Goal: Task Accomplishment & Management: Use online tool/utility

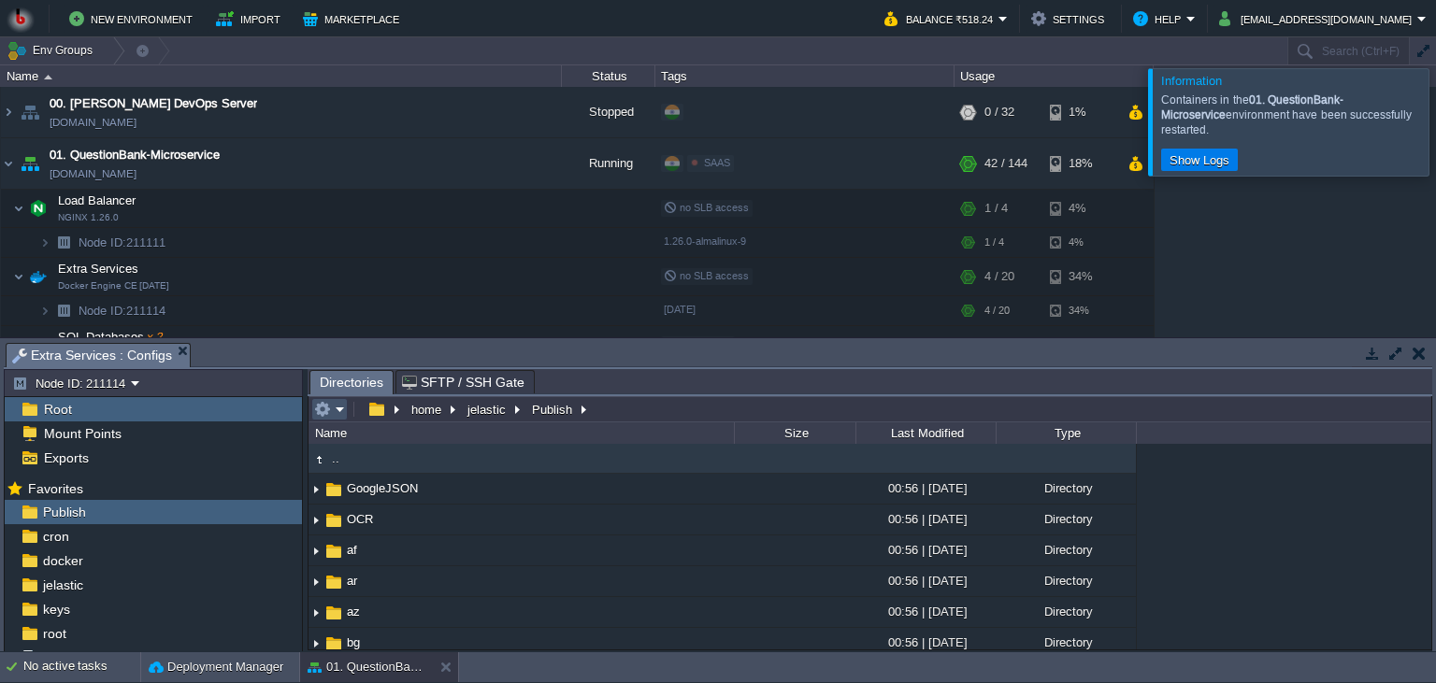
click at [330, 413] on button "button" at bounding box center [322, 409] width 17 height 17
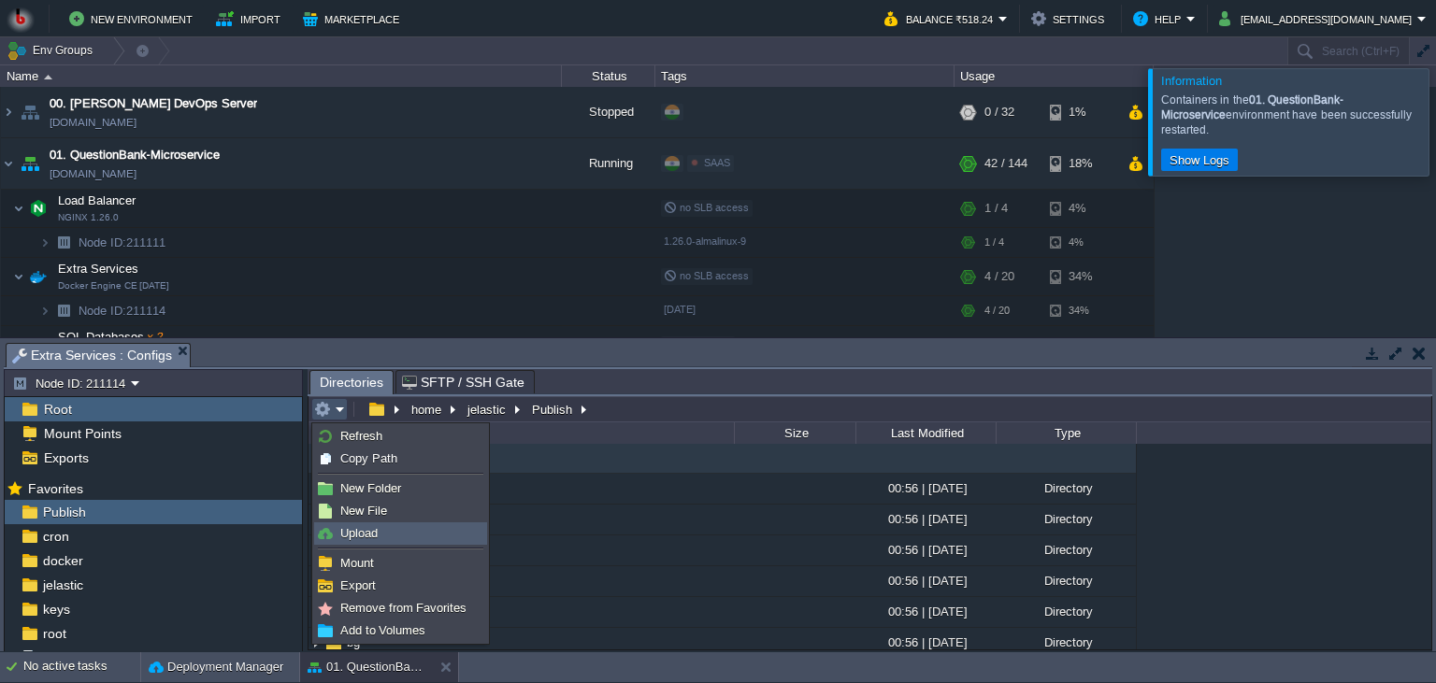
click at [384, 543] on link "Upload" at bounding box center [400, 533] width 171 height 21
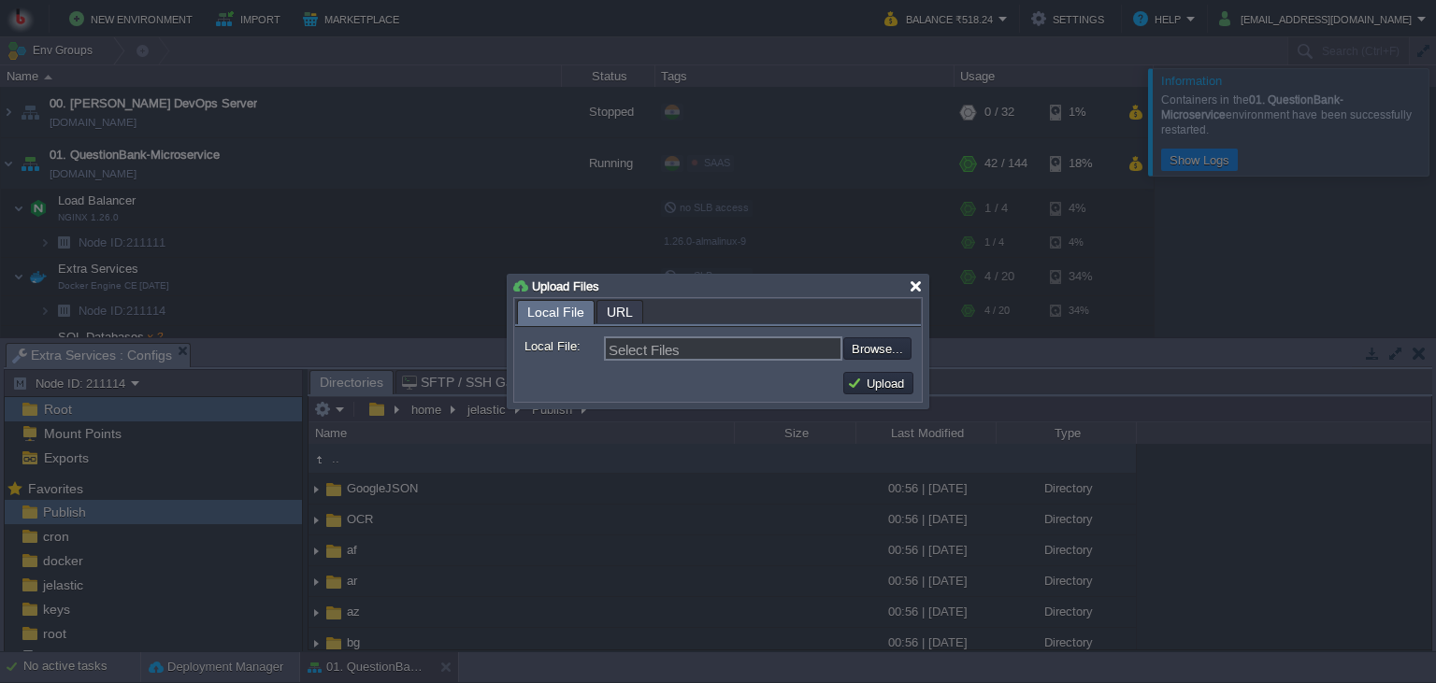
click at [911, 284] on div at bounding box center [916, 286] width 14 height 14
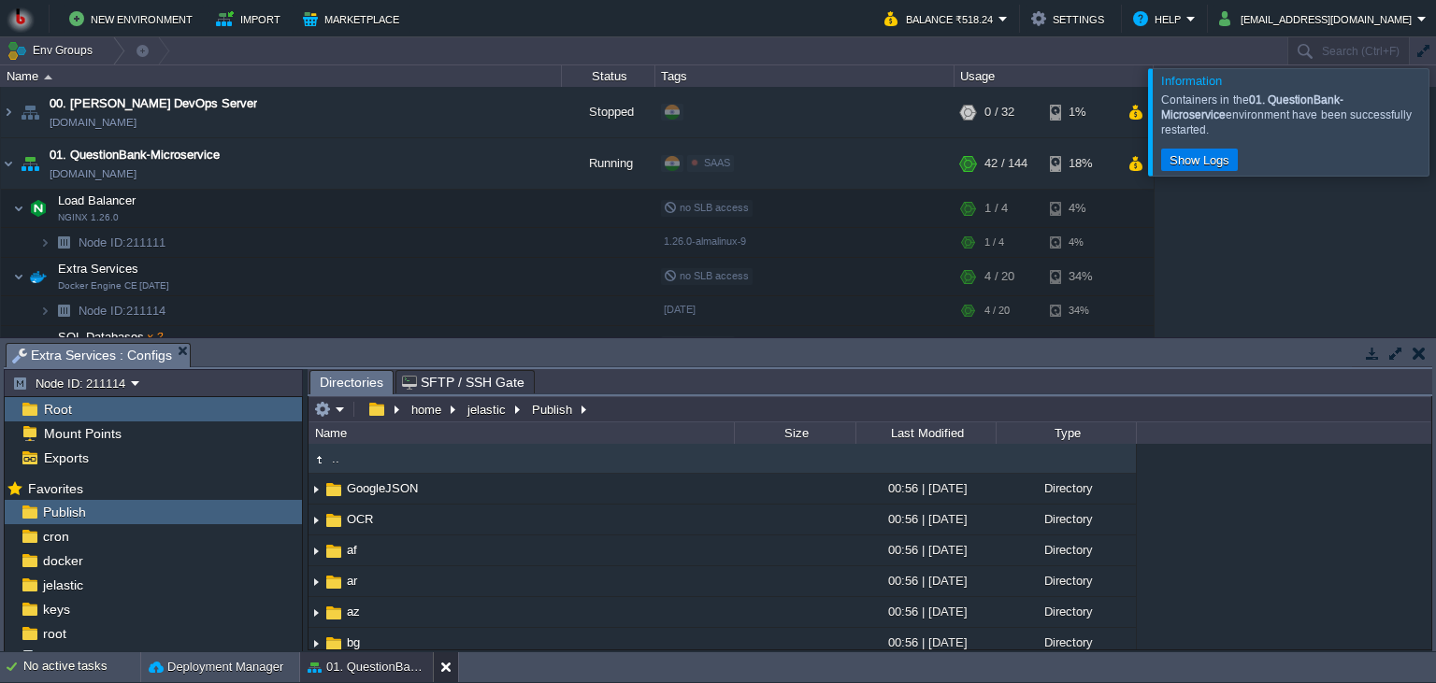
click at [440, 675] on button at bounding box center [449, 667] width 19 height 19
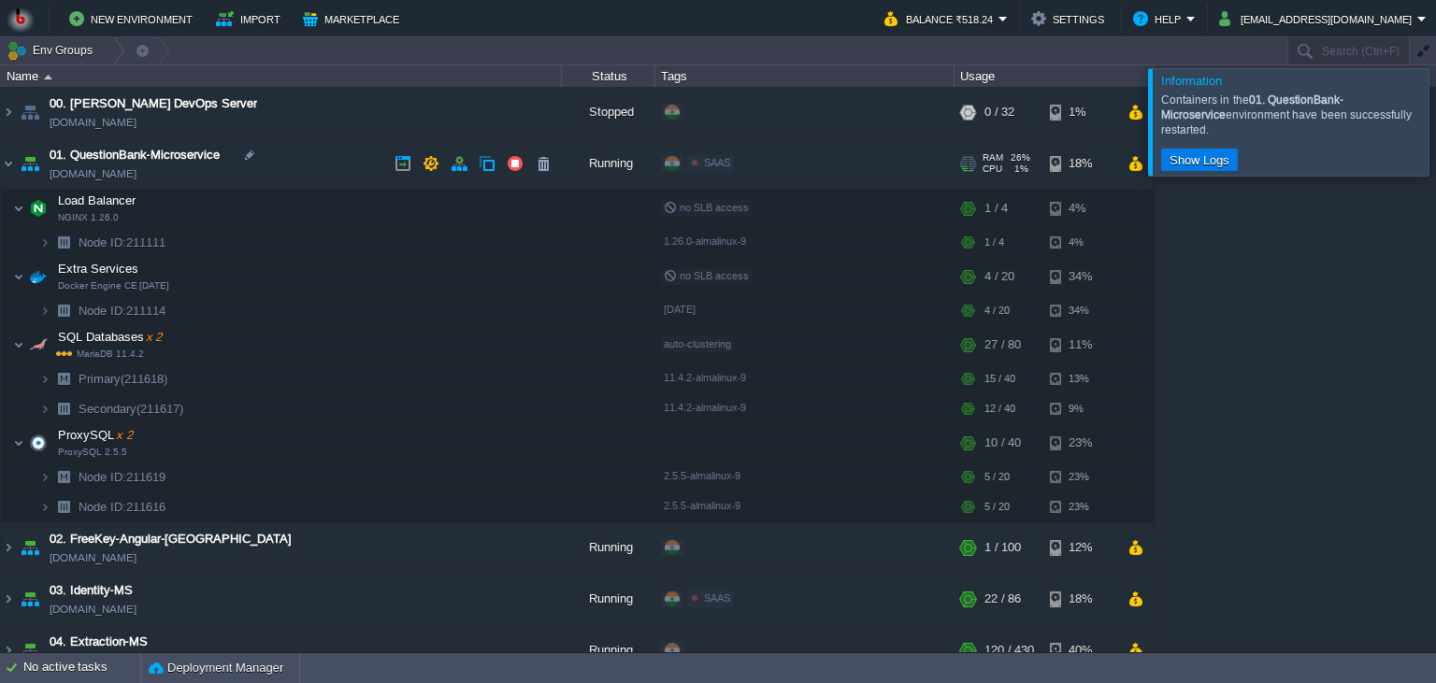
click at [334, 165] on td "01. QuestionBank-Microservice [DOMAIN_NAME]" at bounding box center [281, 163] width 561 height 51
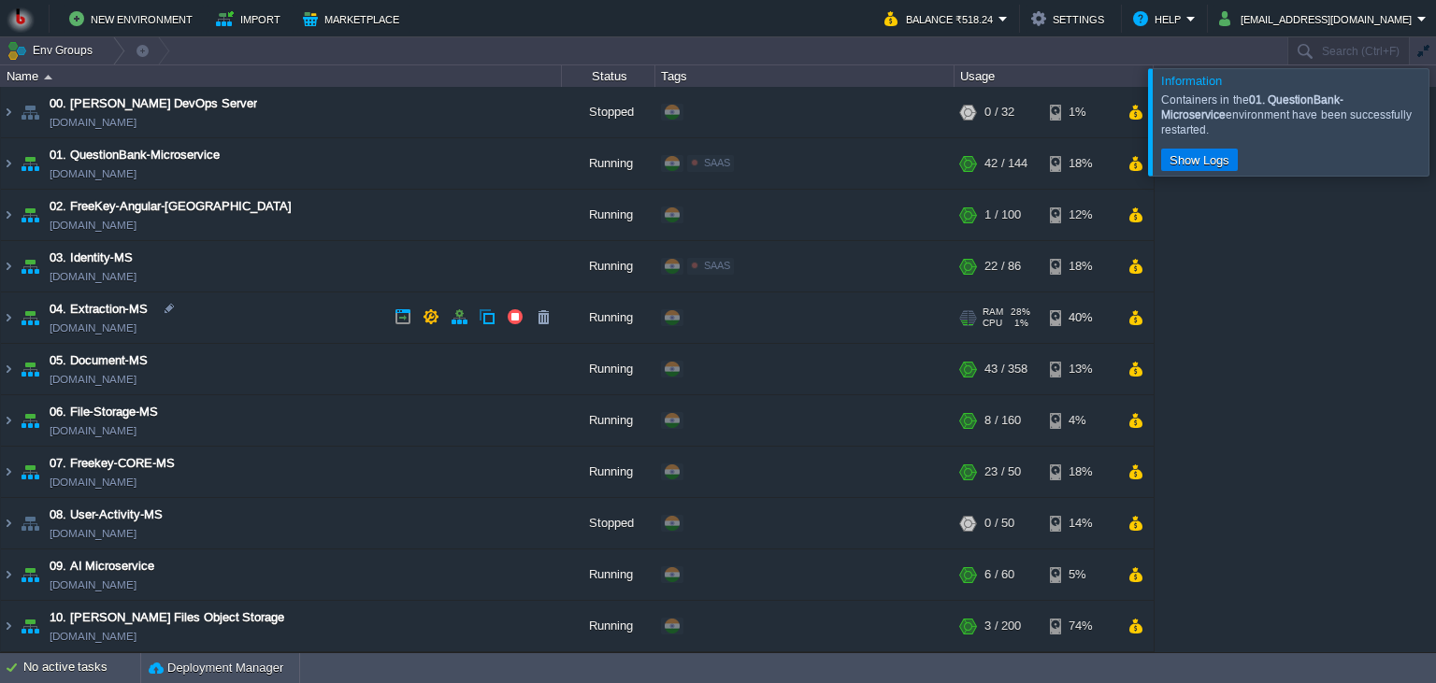
click at [304, 309] on td "04. Extraction-MS [DOMAIN_NAME]" at bounding box center [281, 318] width 561 height 51
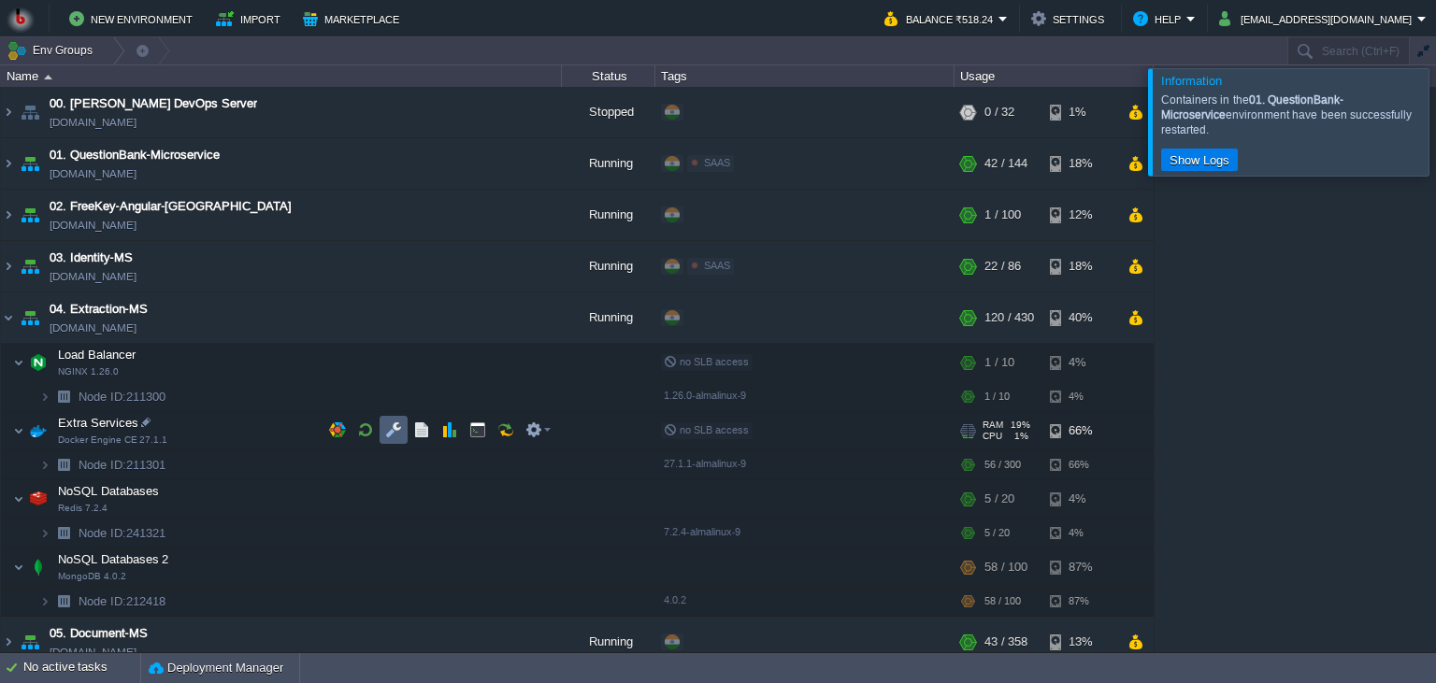
click at [398, 430] on button "button" at bounding box center [393, 430] width 17 height 17
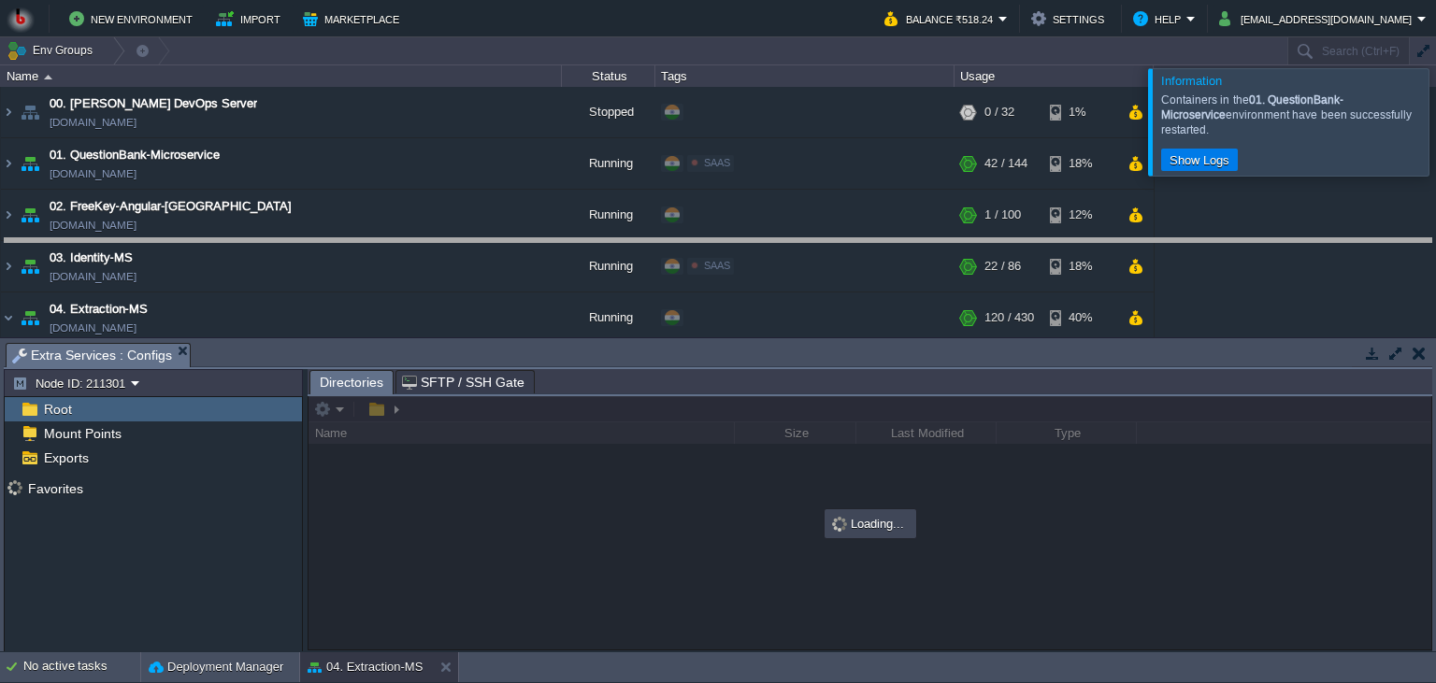
drag, startPoint x: 601, startPoint y: 357, endPoint x: 588, endPoint y: 252, distance: 105.5
click at [588, 252] on body "New Environment Import Marketplace Bonus ₹0.00 Upgrade Account Balance ₹518.24 …" at bounding box center [718, 341] width 1436 height 683
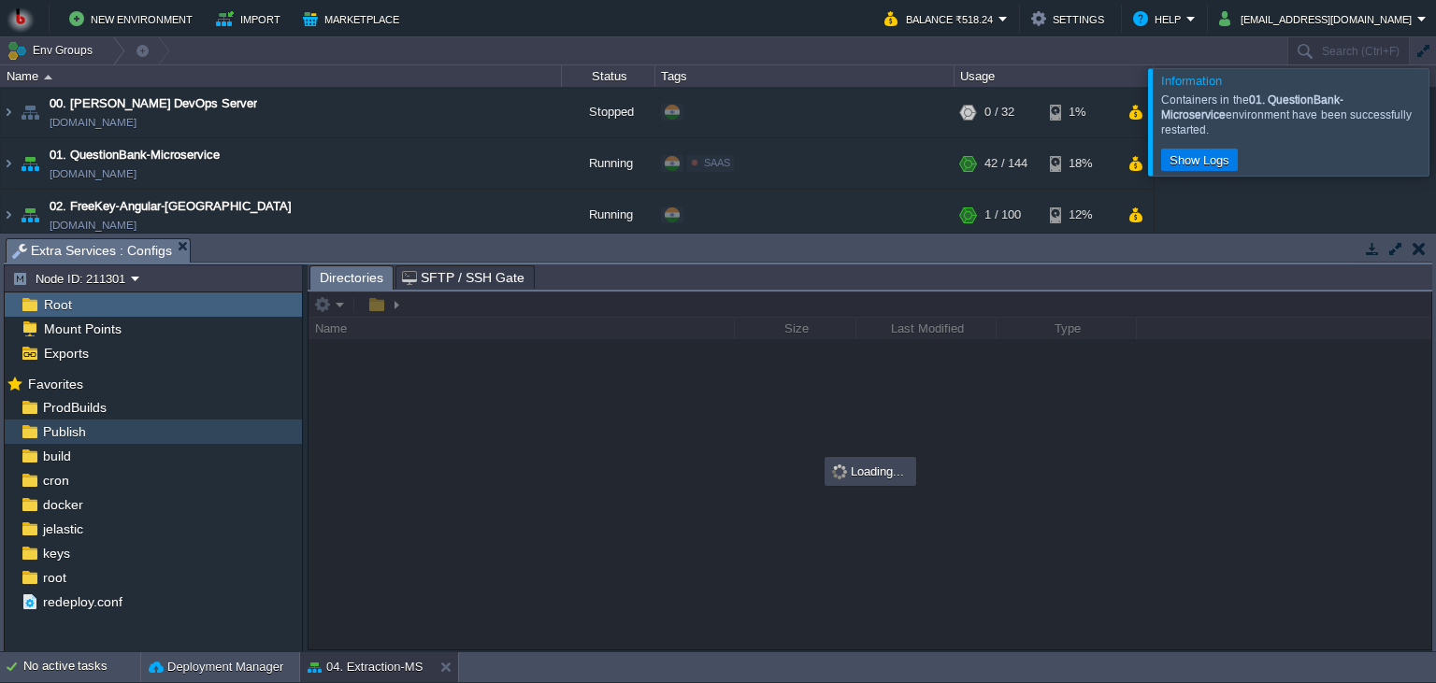
click at [163, 423] on div "Publish" at bounding box center [153, 432] width 297 height 24
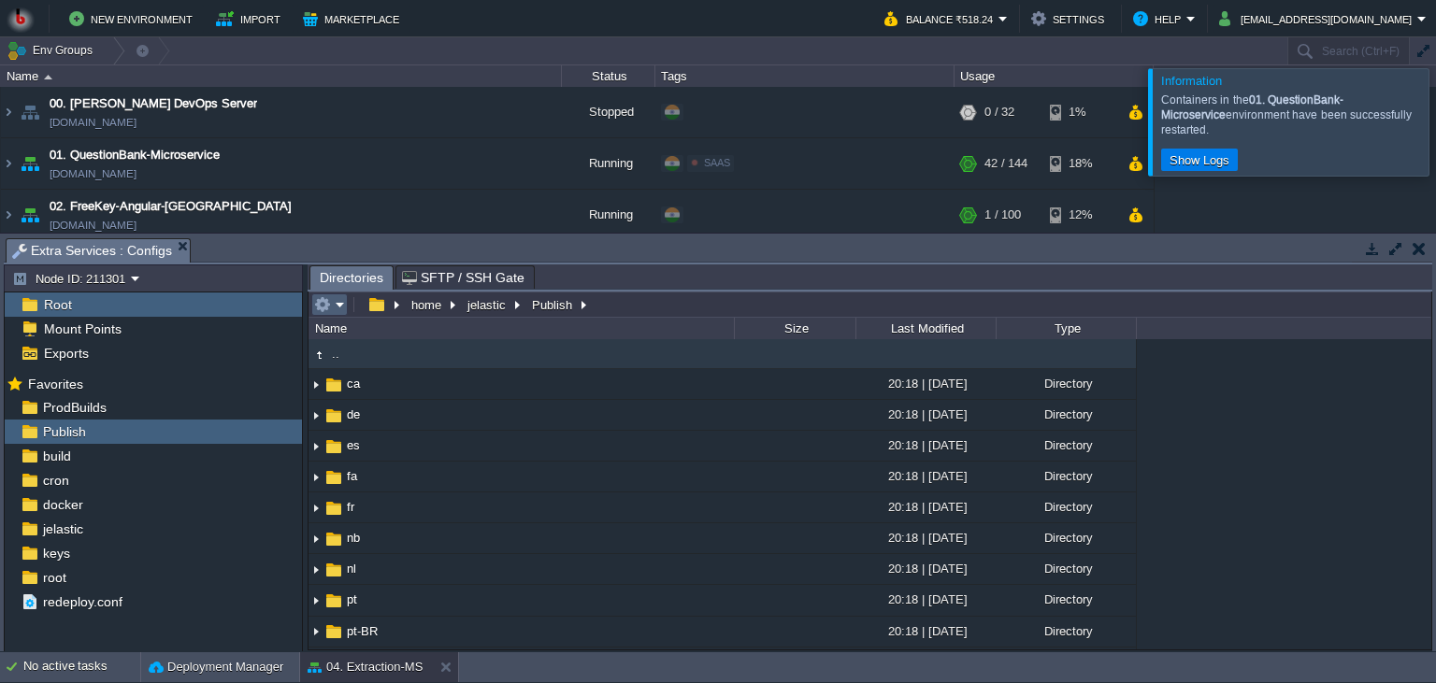
click at [334, 312] on em at bounding box center [329, 304] width 31 height 17
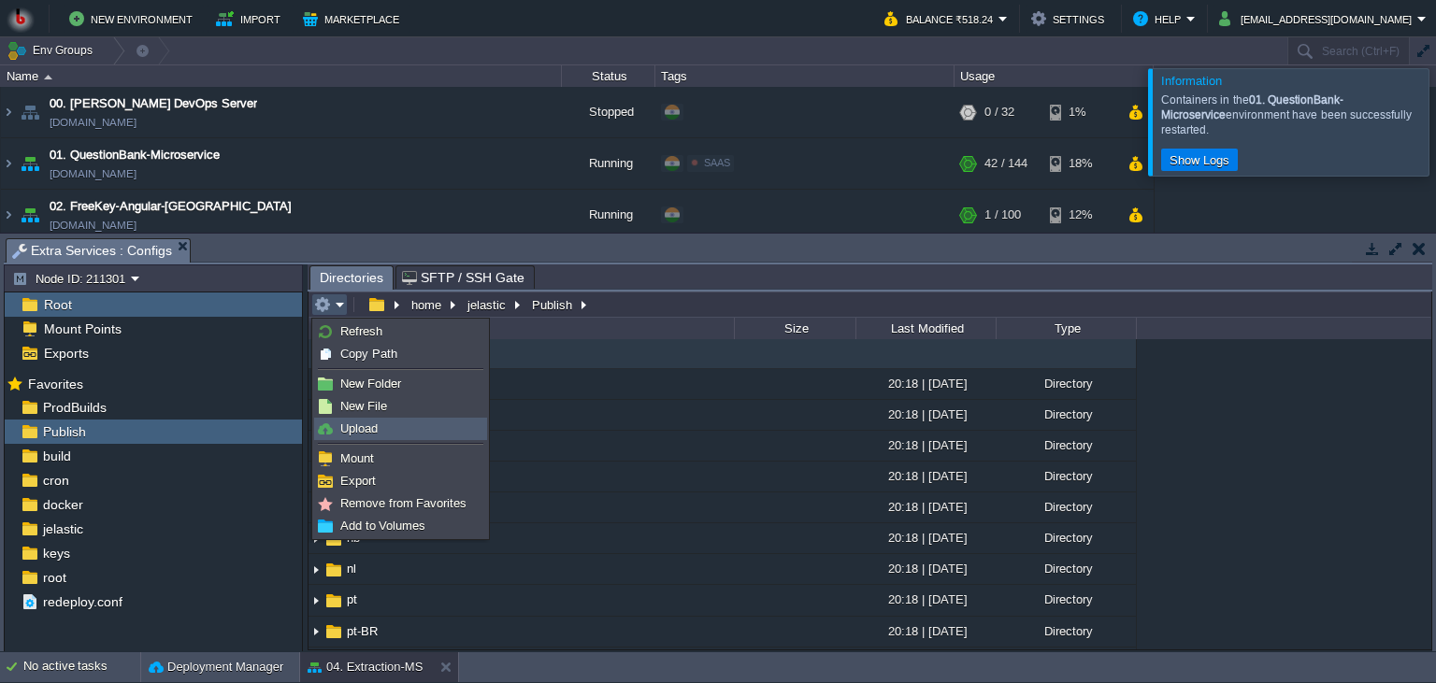
drag, startPoint x: 350, startPoint y: 431, endPoint x: 365, endPoint y: 426, distance: 16.6
click at [350, 432] on span "Upload" at bounding box center [358, 429] width 37 height 14
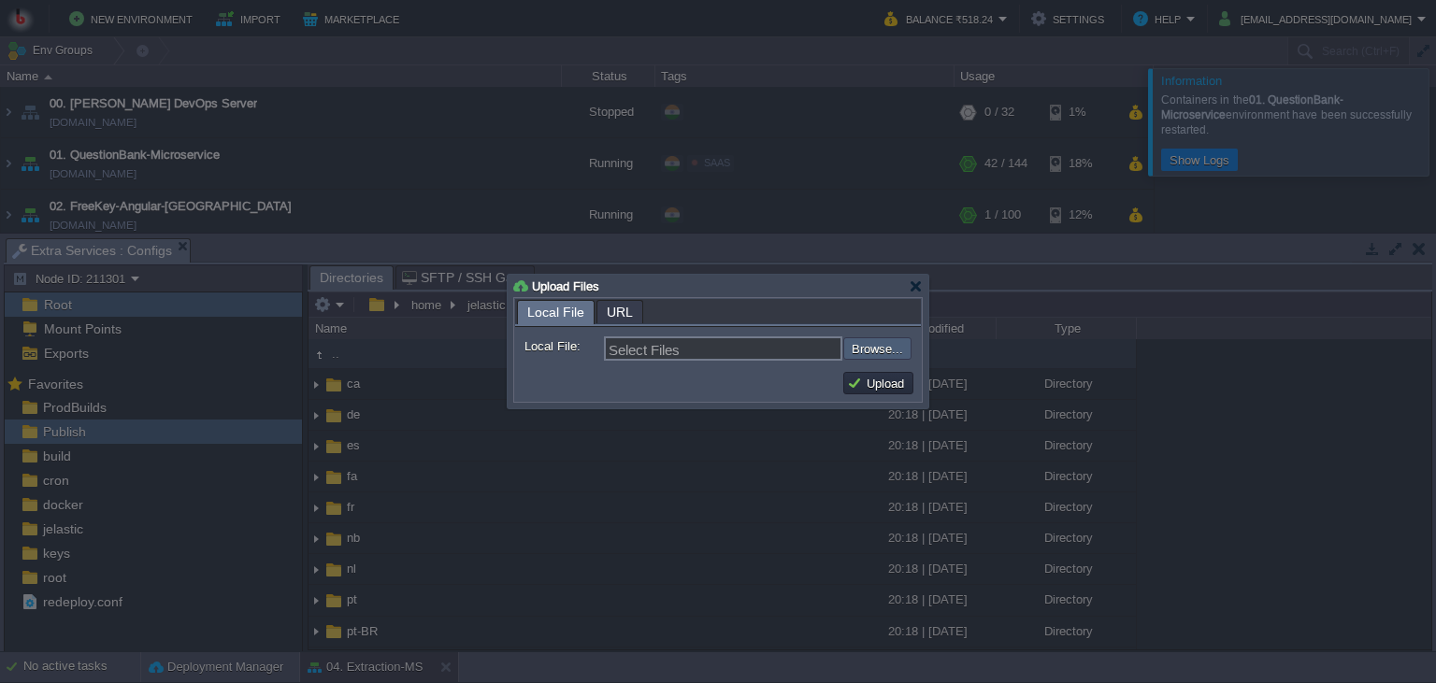
click at [858, 340] on input "file" at bounding box center [793, 348] width 236 height 22
type input "C:\fakepath\MathpixMSApp.dll"
type input "MathpixMSApp.dll"
click at [878, 384] on button "Upload" at bounding box center [878, 383] width 63 height 17
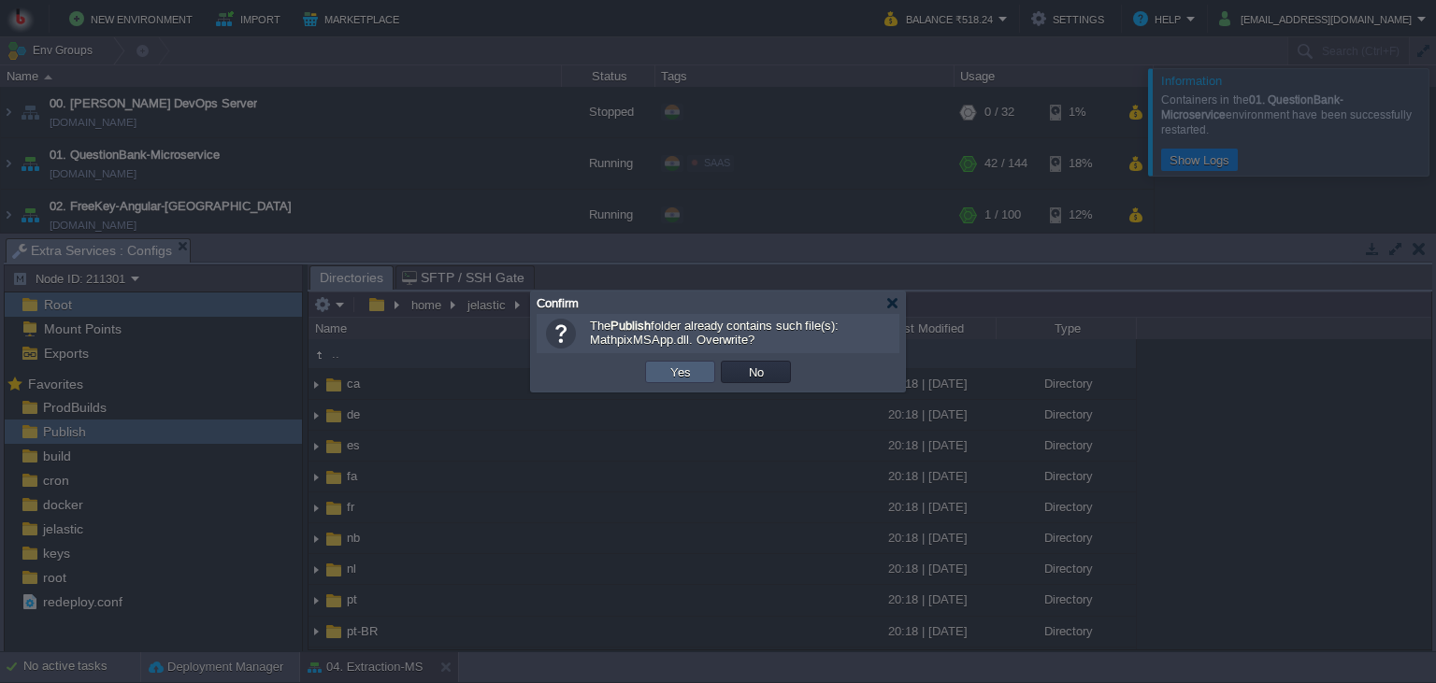
click at [660, 370] on td "Yes" at bounding box center [680, 372] width 70 height 22
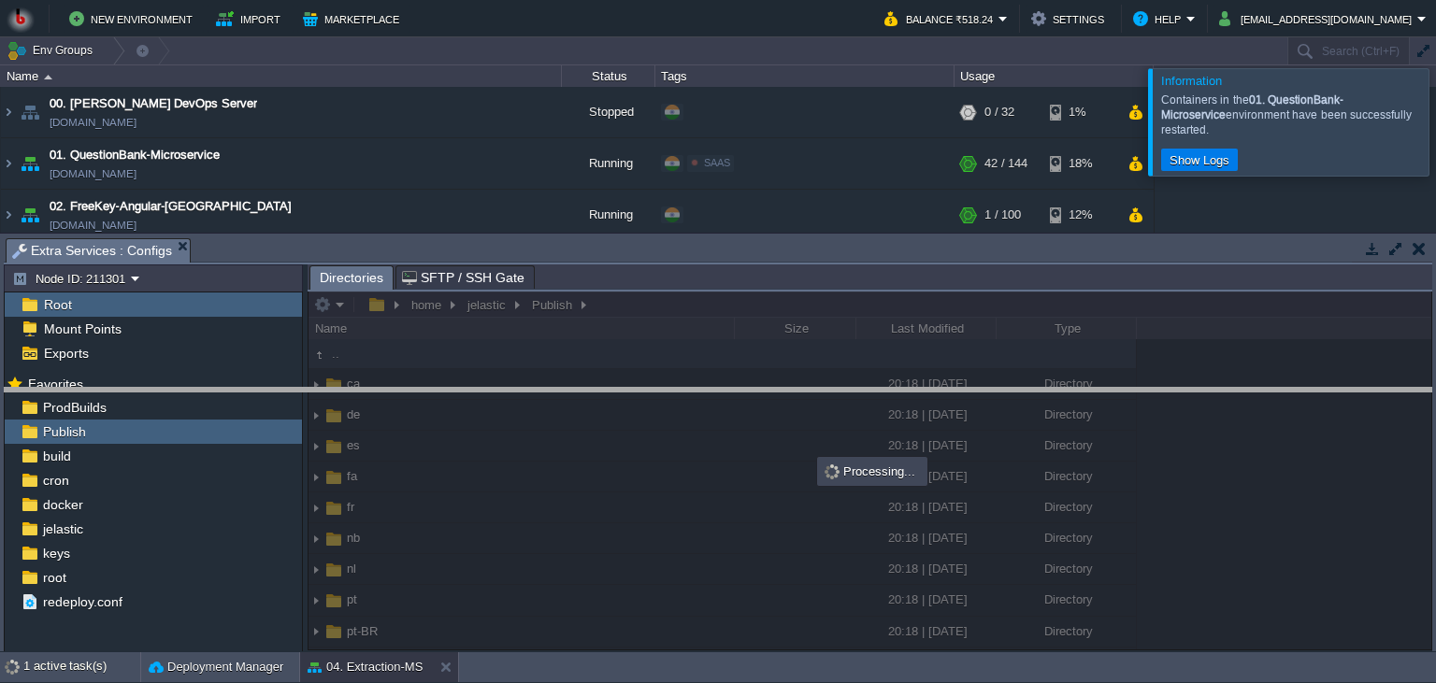
click at [757, 399] on body "New Environment Import Marketplace Bonus ₹0.00 Upgrade Account Balance ₹518.24 …" at bounding box center [718, 341] width 1436 height 683
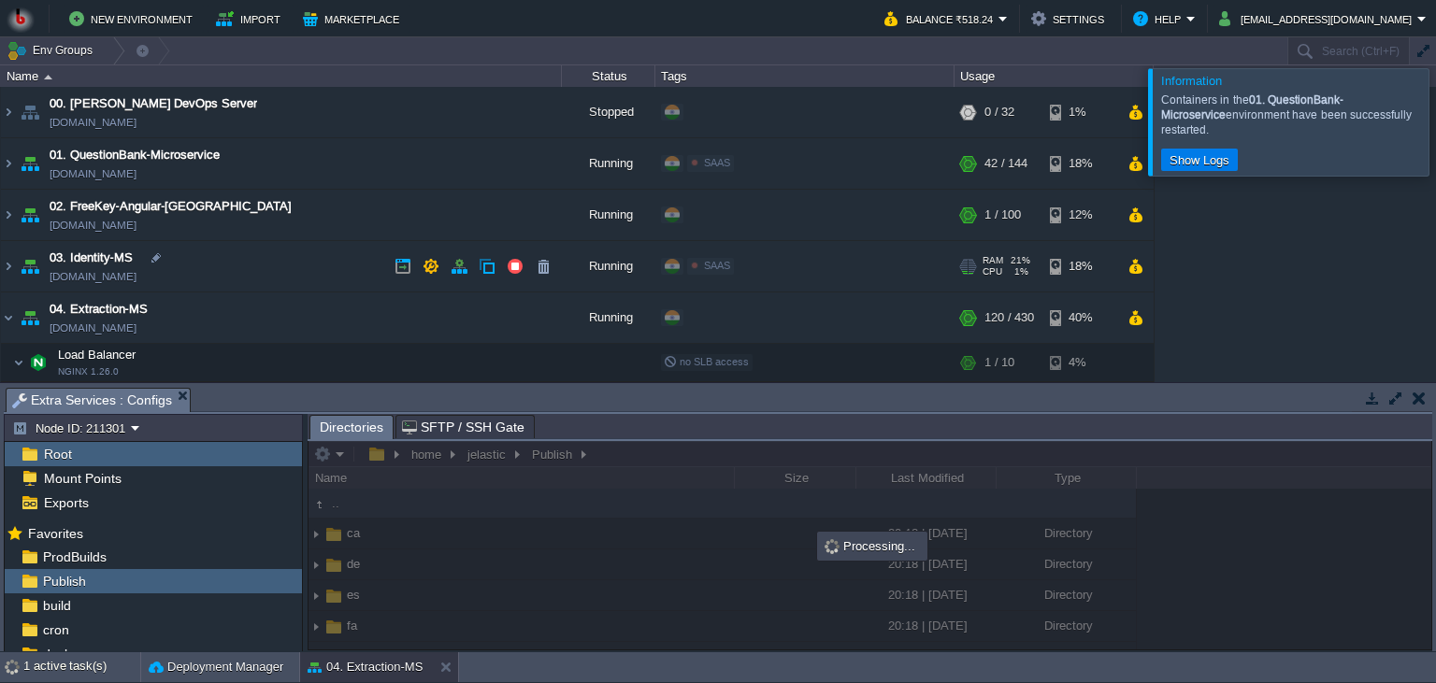
scroll to position [85, 0]
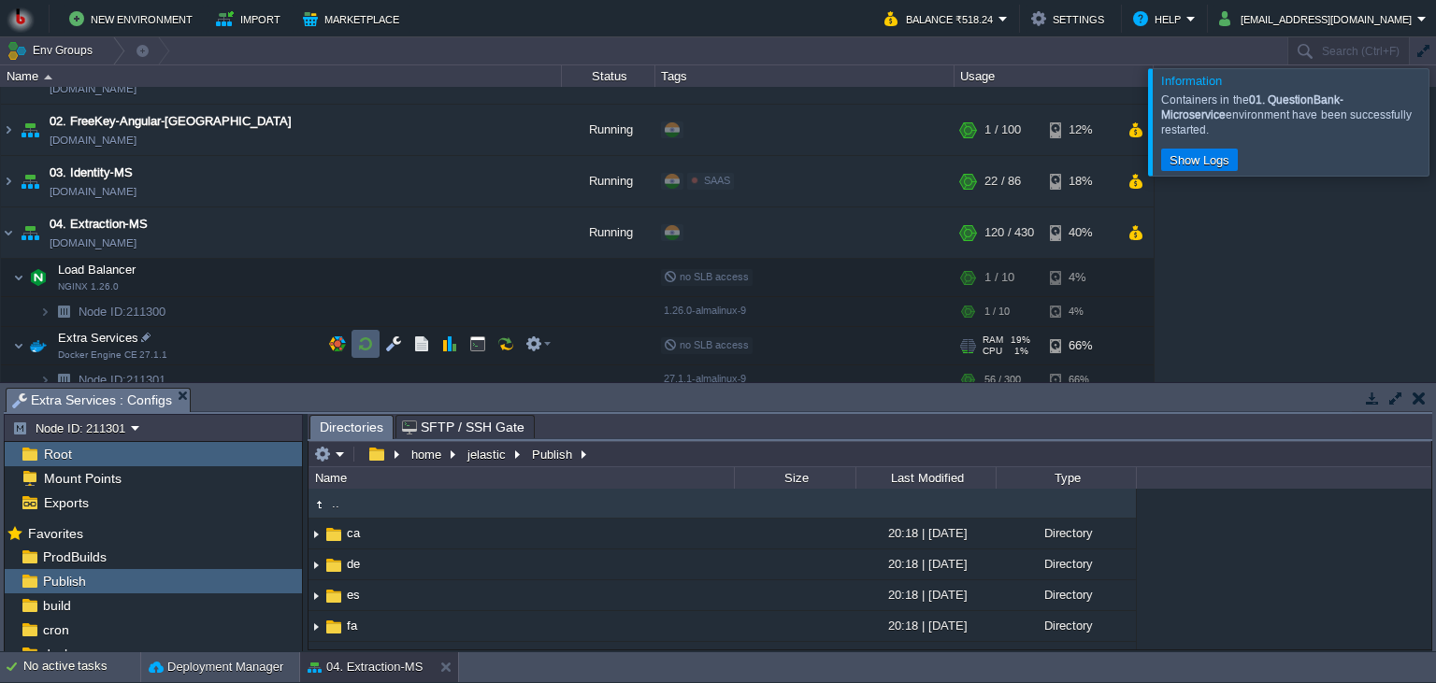
click at [355, 344] on td at bounding box center [365, 344] width 28 height 28
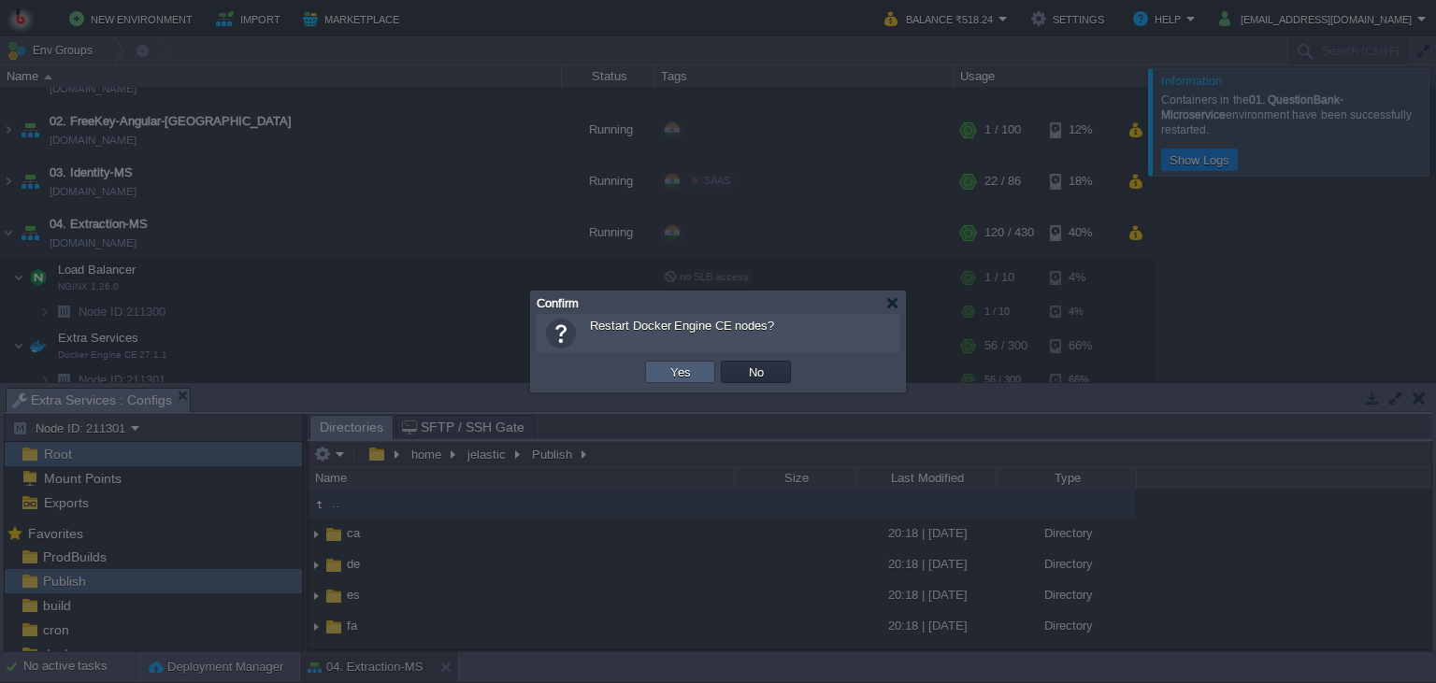
click at [660, 365] on td "Yes" at bounding box center [680, 372] width 70 height 22
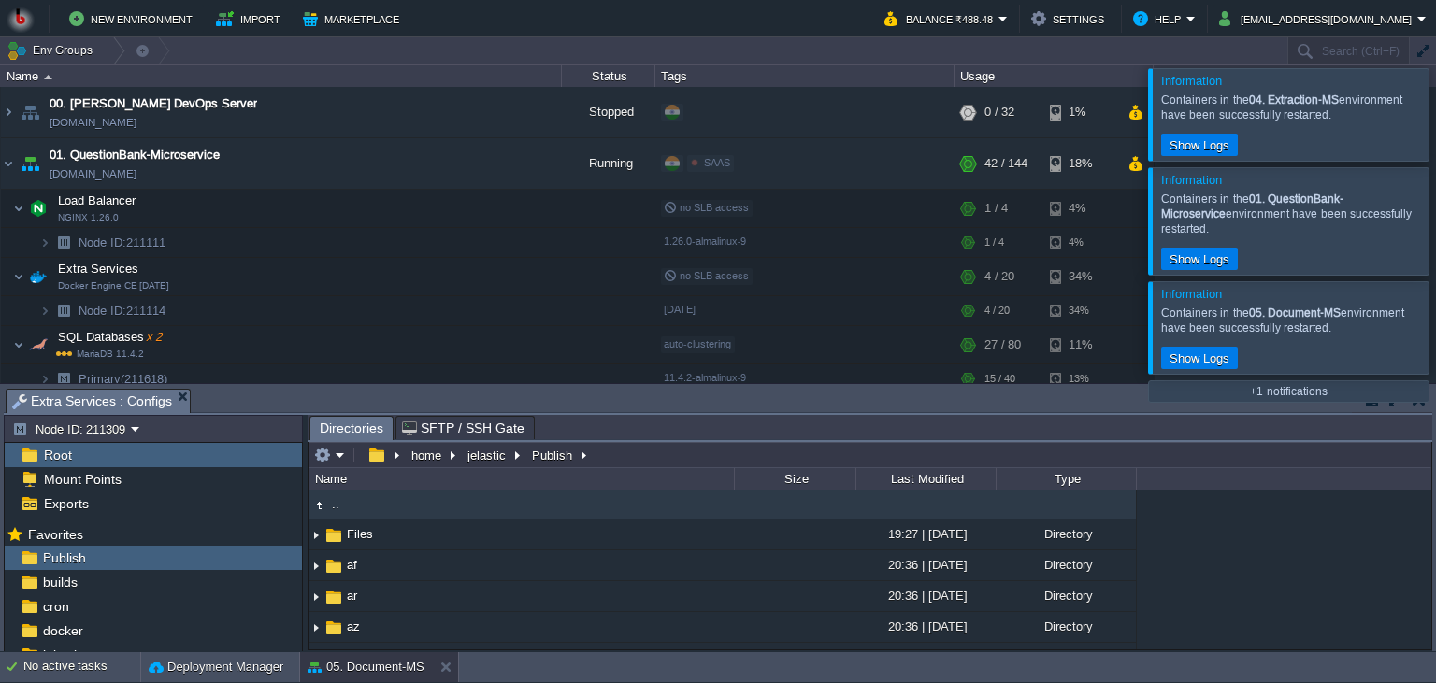
scroll to position [376, 0]
